Goal: Entertainment & Leisure: Consume media (video, audio)

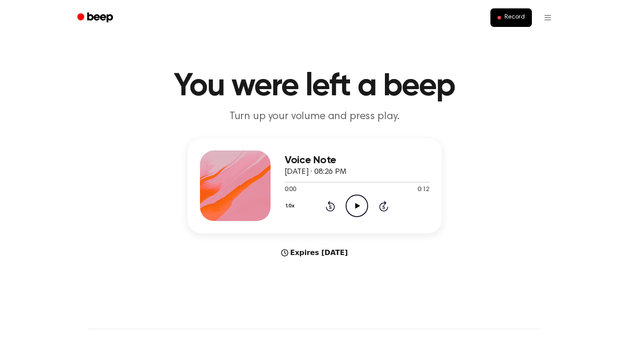
click at [357, 200] on icon "Play Audio" at bounding box center [356, 206] width 22 height 22
click at [329, 205] on icon "Rewind 5 seconds" at bounding box center [330, 205] width 10 height 11
click at [352, 205] on icon "Play Audio" at bounding box center [356, 206] width 22 height 22
click at [356, 210] on icon "Play Audio" at bounding box center [356, 206] width 22 height 22
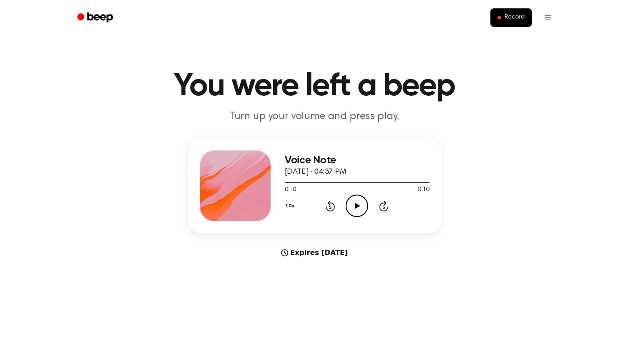
drag, startPoint x: 434, startPoint y: 9, endPoint x: 458, endPoint y: 46, distance: 44.7
click at [458, 46] on main "You were left a beep Turn up your volume and press play. Voice Note [DATE] · 04…" at bounding box center [314, 263] width 629 height 527
